Goal: Transaction & Acquisition: Purchase product/service

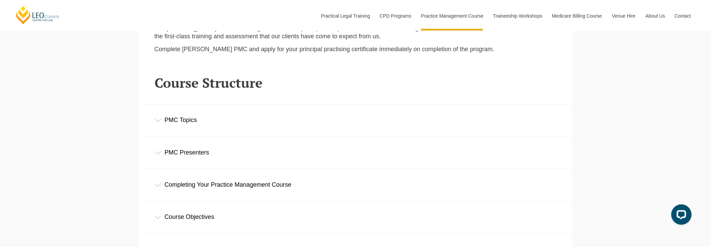
scroll to position [947, 0]
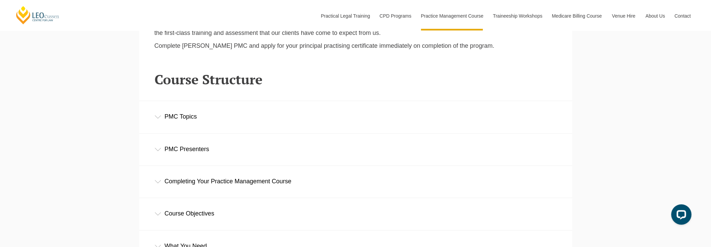
click at [160, 125] on div "PMC Topics" at bounding box center [355, 116] width 433 height 31
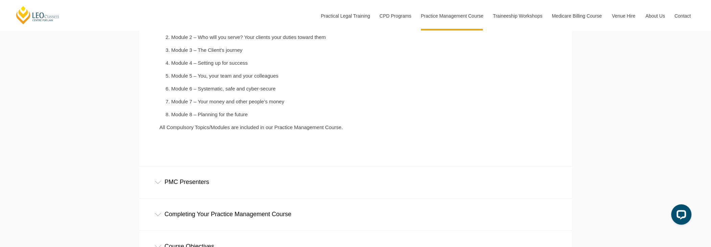
scroll to position [1116, 0]
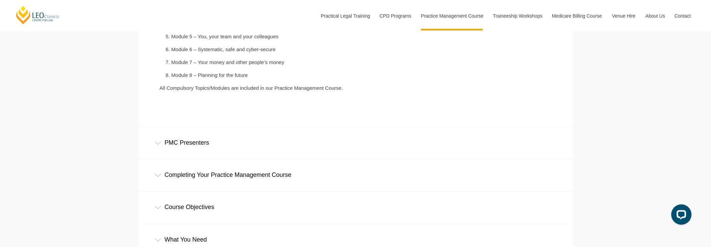
click at [216, 150] on div "PMC Presenters" at bounding box center [355, 142] width 433 height 31
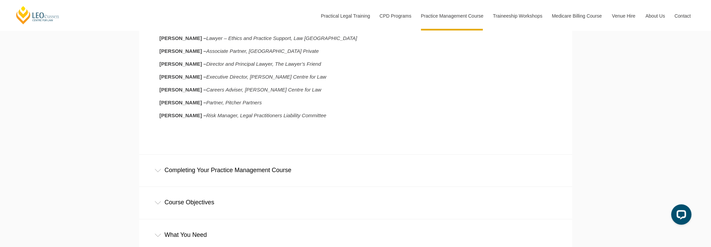
scroll to position [1285, 0]
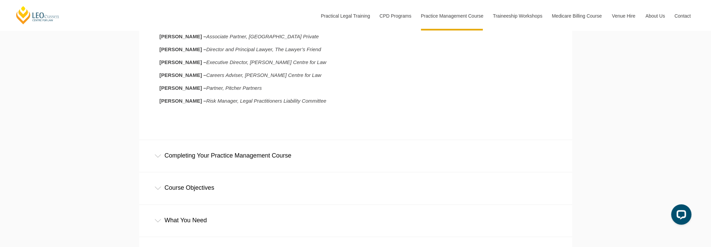
click at [250, 156] on div "Completing Your Practice Management Course" at bounding box center [355, 155] width 433 height 31
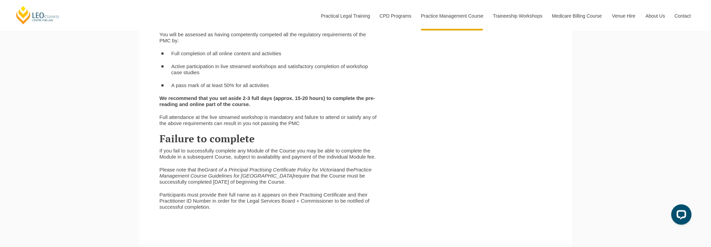
scroll to position [1589, 0]
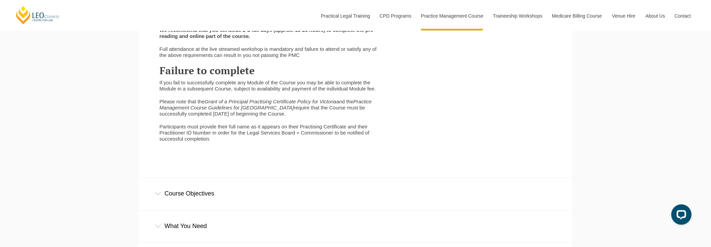
click at [203, 203] on div "Course Objectives" at bounding box center [355, 193] width 433 height 31
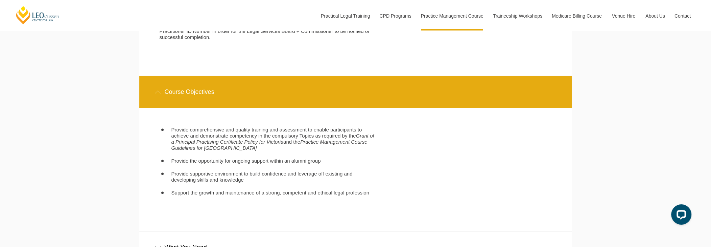
scroll to position [1792, 0]
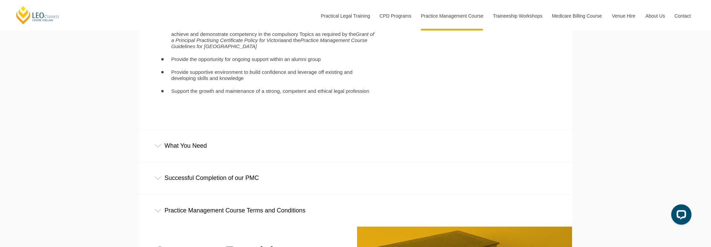
click at [200, 161] on div "What You Need" at bounding box center [355, 145] width 433 height 31
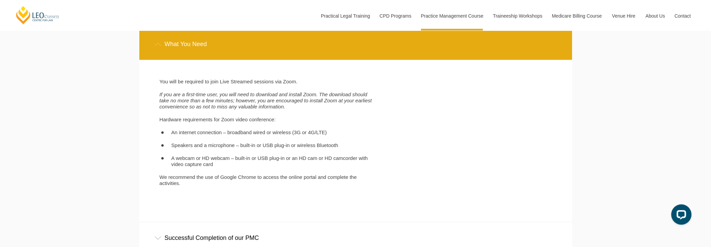
scroll to position [1928, 0]
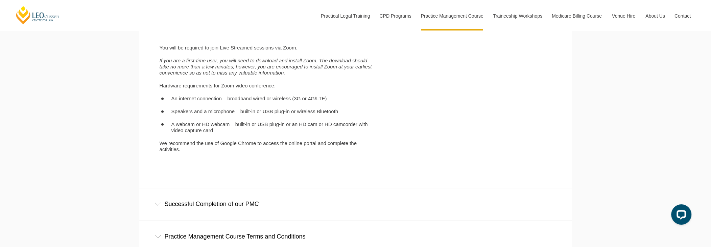
click at [235, 204] on div "Successful Completion of our PMC" at bounding box center [355, 203] width 433 height 31
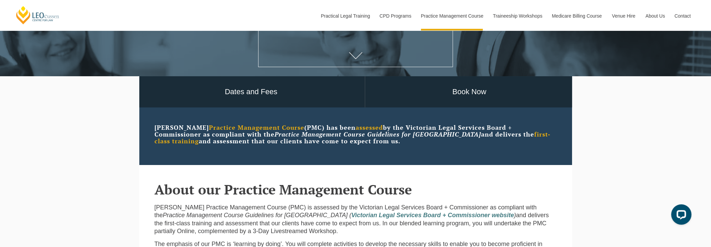
scroll to position [199, 0]
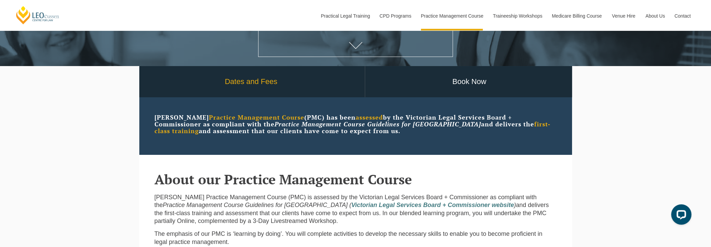
click at [259, 78] on link "Dates and Fees" at bounding box center [251, 81] width 227 height 31
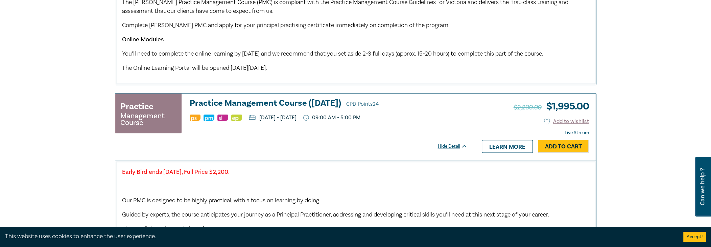
scroll to position [541, 0]
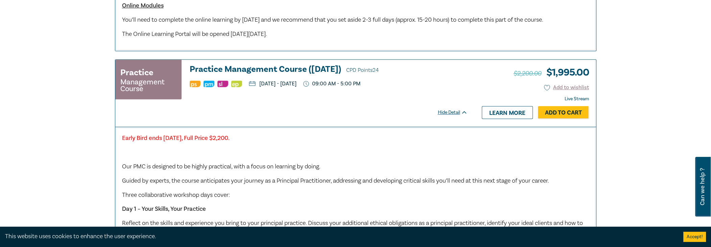
click at [493, 119] on link "Learn more" at bounding box center [507, 112] width 51 height 13
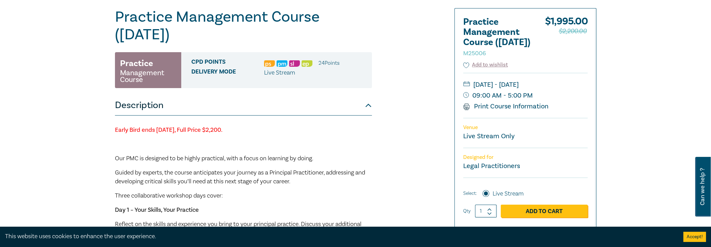
scroll to position [34, 0]
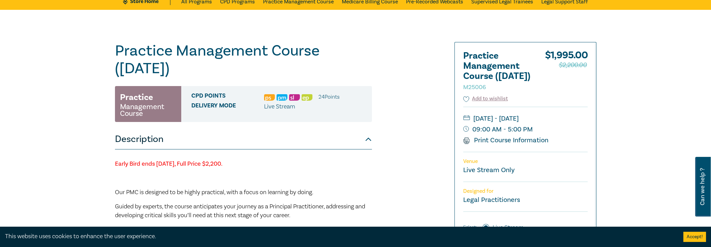
click at [269, 101] on div "CPD Points 24 Point s Delivery Mode Live Stream" at bounding box center [276, 104] width 191 height 36
click at [267, 100] on img at bounding box center [269, 97] width 11 height 6
click at [297, 98] on img at bounding box center [294, 97] width 11 height 6
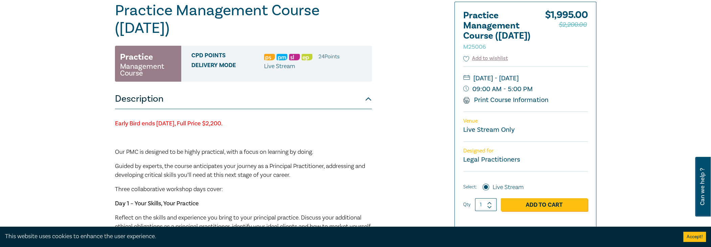
scroll to position [0, 0]
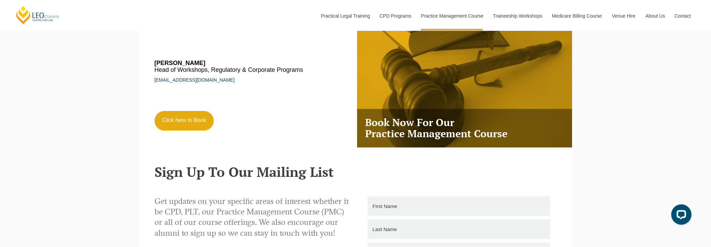
scroll to position [1251, 0]
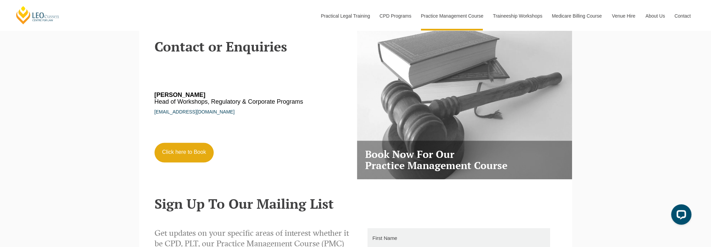
click at [400, 152] on h3 "Book Now For Our Practice Management Course" at bounding box center [464, 159] width 215 height 39
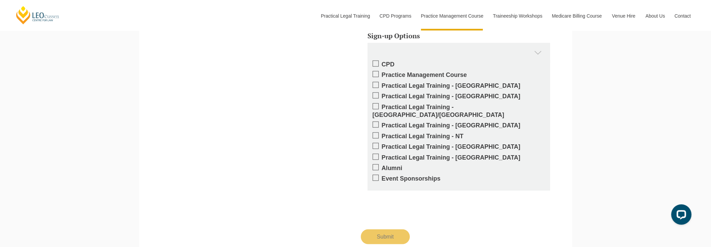
scroll to position [1522, 0]
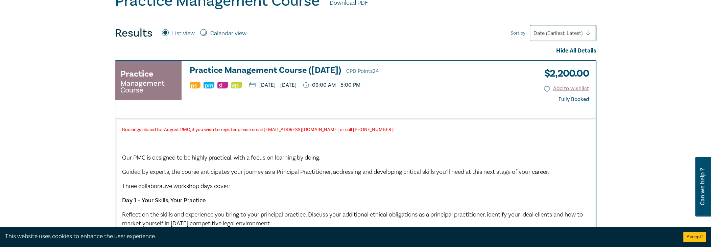
scroll to position [203, 0]
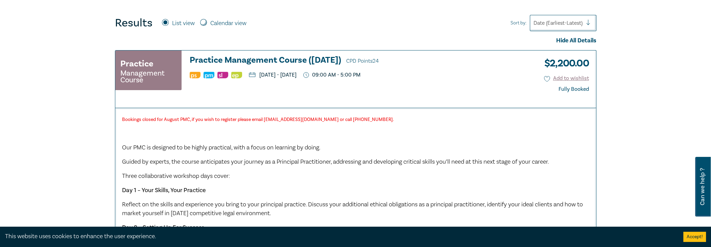
drag, startPoint x: 296, startPoint y: 73, endPoint x: 376, endPoint y: 81, distance: 80.9
click at [376, 81] on div "Practice Management Course Practice Management Course ([DATE]) CPD Points 24 [D…" at bounding box center [320, 73] width 410 height 36
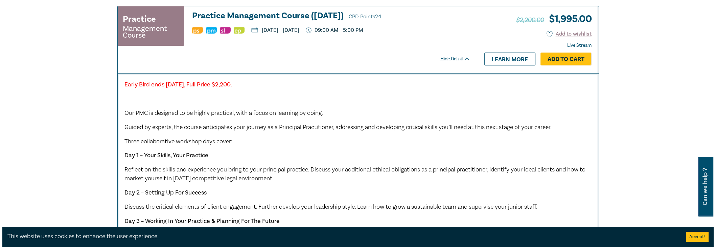
scroll to position [609, 0]
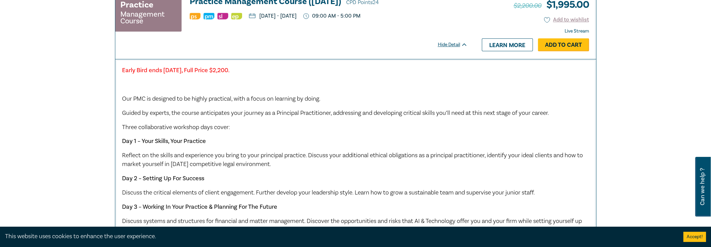
click at [573, 51] on link "Add to Cart" at bounding box center [563, 44] width 51 height 13
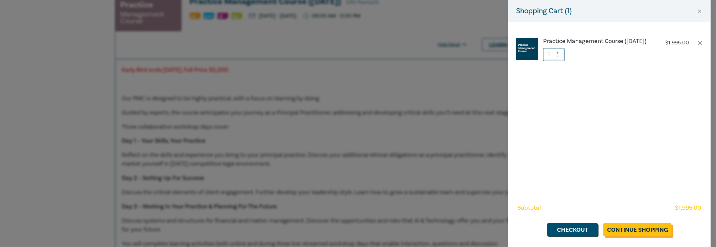
click at [647, 230] on link "Continue Shopping" at bounding box center [637, 229] width 68 height 13
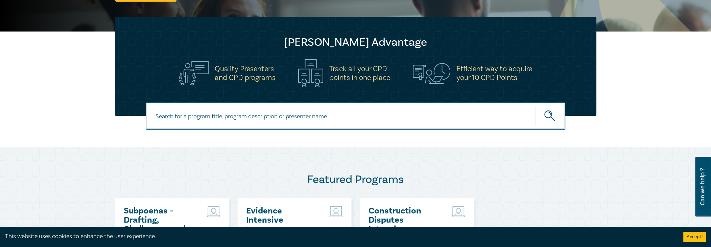
scroll to position [203, 0]
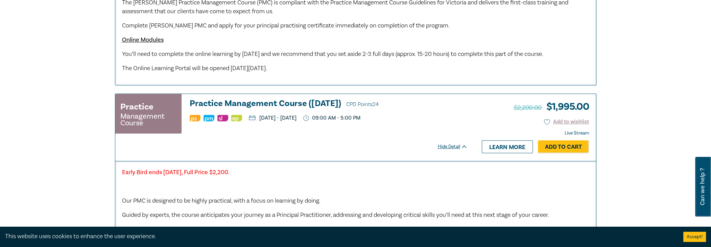
scroll to position [507, 0]
